Goal: Task Accomplishment & Management: Manage account settings

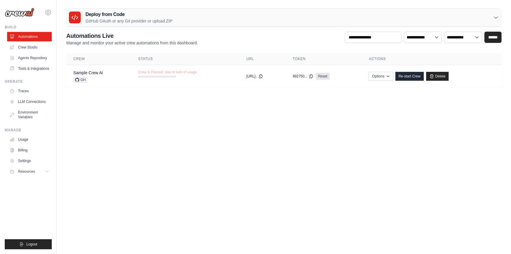
click at [29, 151] on link "Billing" at bounding box center [29, 150] width 45 height 9
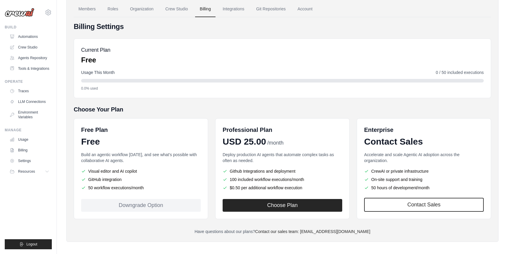
scroll to position [33, 0]
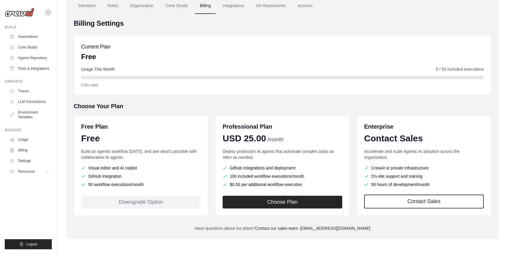
click at [307, 204] on button "Choose Plan" at bounding box center [283, 202] width 120 height 13
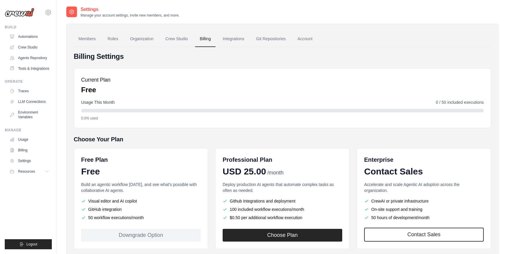
click at [24, 140] on link "Usage" at bounding box center [29, 139] width 45 height 9
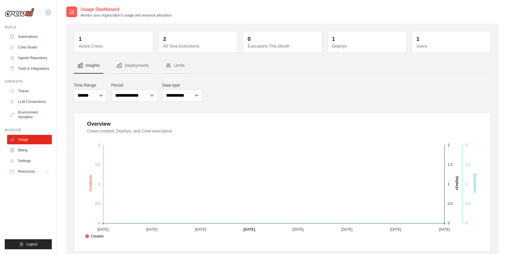
click at [26, 151] on link "Billing" at bounding box center [29, 150] width 45 height 9
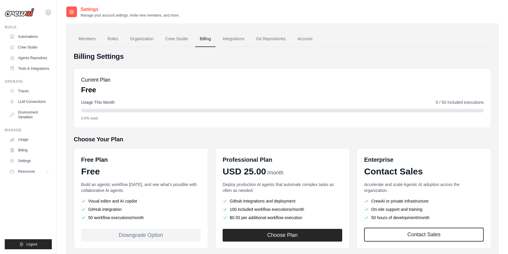
click at [305, 40] on link "Account" at bounding box center [305, 39] width 25 height 16
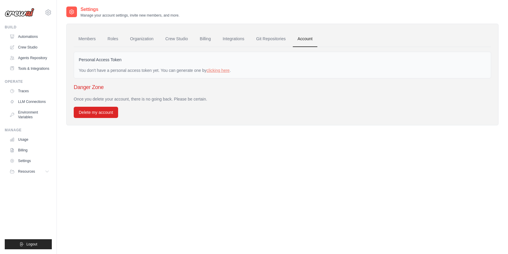
click at [27, 172] on span "Resources" at bounding box center [26, 171] width 17 height 5
click at [26, 159] on link "Settings" at bounding box center [29, 160] width 45 height 9
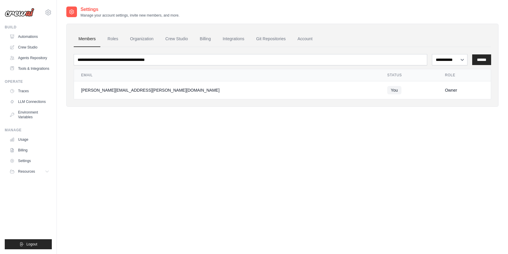
click at [179, 34] on link "Crew Studio" at bounding box center [177, 39] width 32 height 16
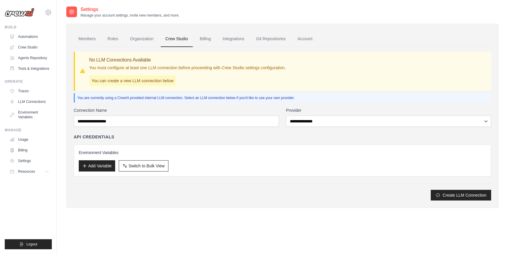
click at [204, 40] on link "Billing" at bounding box center [205, 39] width 20 height 16
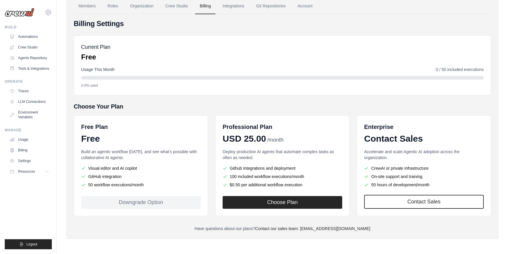
scroll to position [33, 0]
click at [302, 6] on link "Account" at bounding box center [305, 6] width 25 height 16
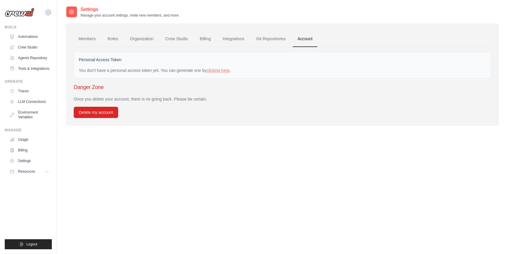
click at [269, 38] on link "Git Repositories" at bounding box center [270, 39] width 39 height 16
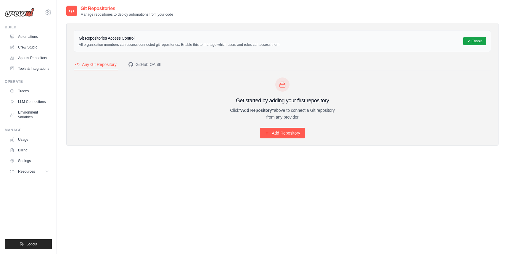
scroll to position [2, 0]
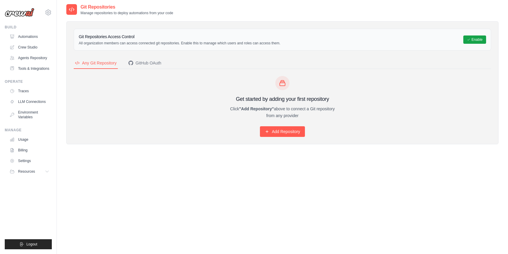
click at [28, 161] on link "Settings" at bounding box center [29, 160] width 45 height 9
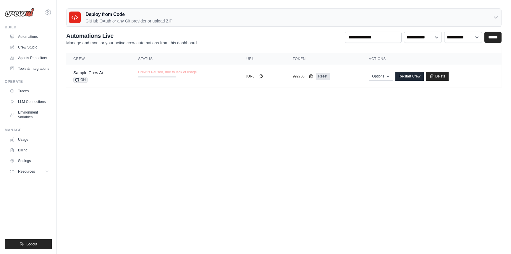
click at [26, 148] on link "Billing" at bounding box center [29, 150] width 45 height 9
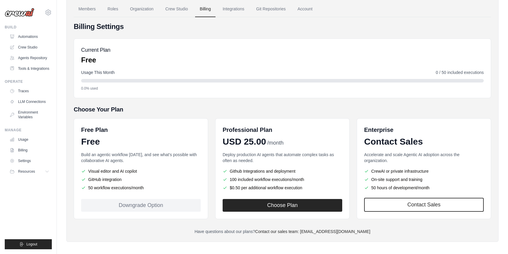
scroll to position [33, 0]
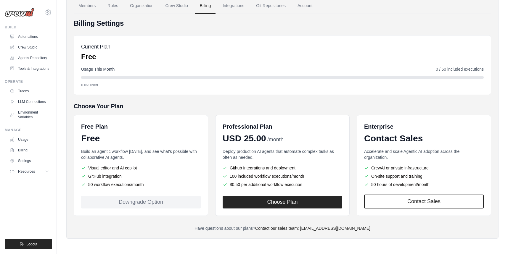
click at [297, 201] on button "Choose Plan" at bounding box center [283, 202] width 120 height 13
